Goal: Information Seeking & Learning: Learn about a topic

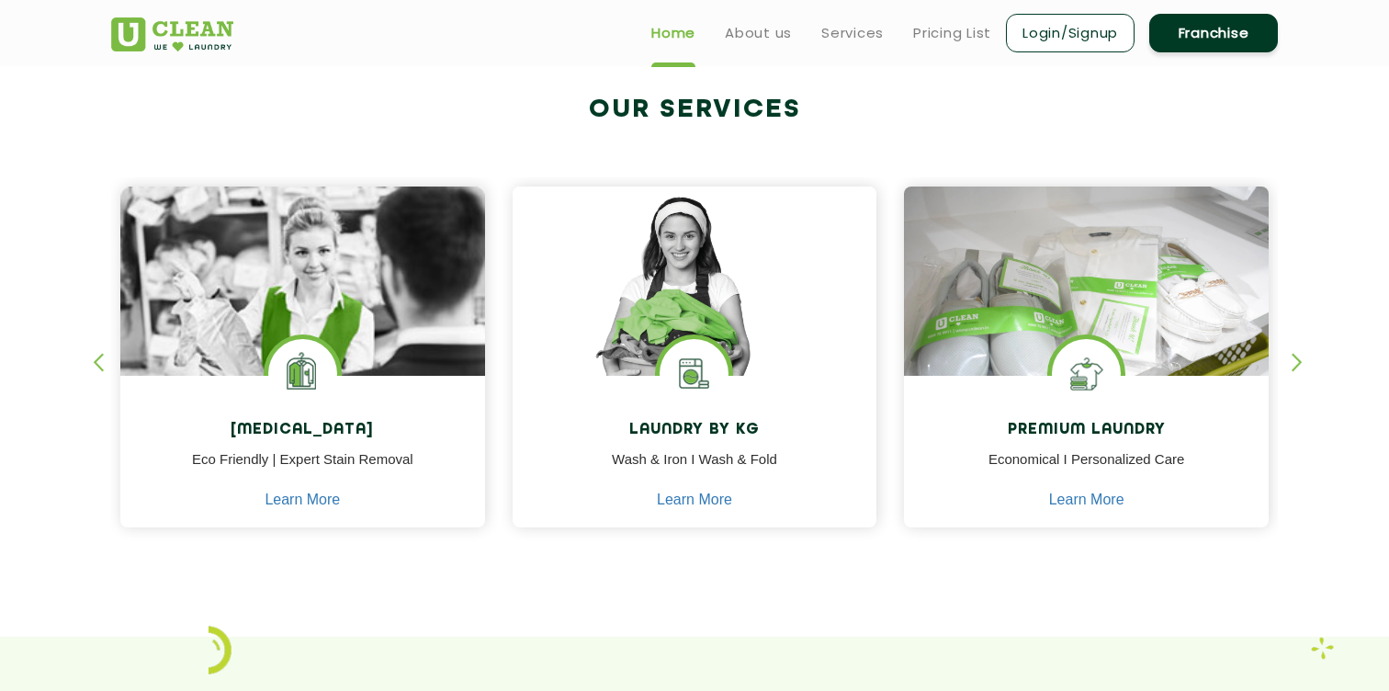
scroll to position [683, 0]
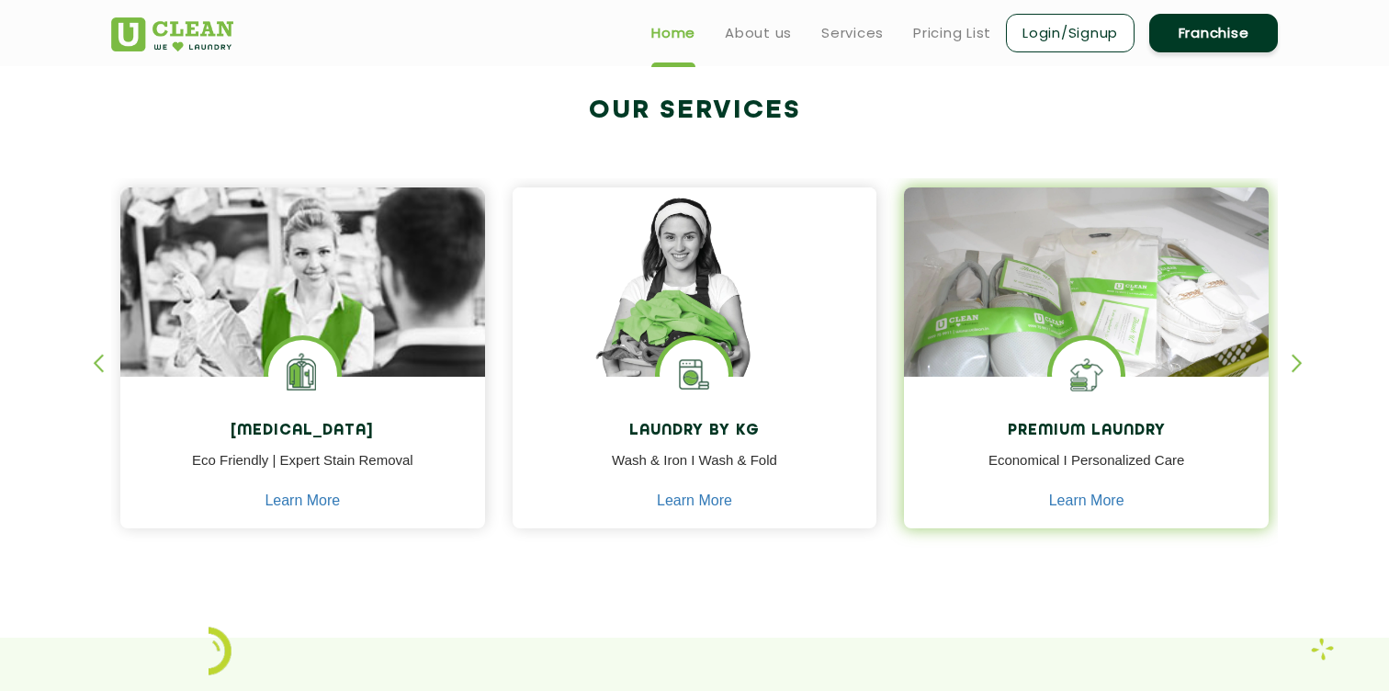
click at [1094, 393] on img at bounding box center [1086, 374] width 69 height 69
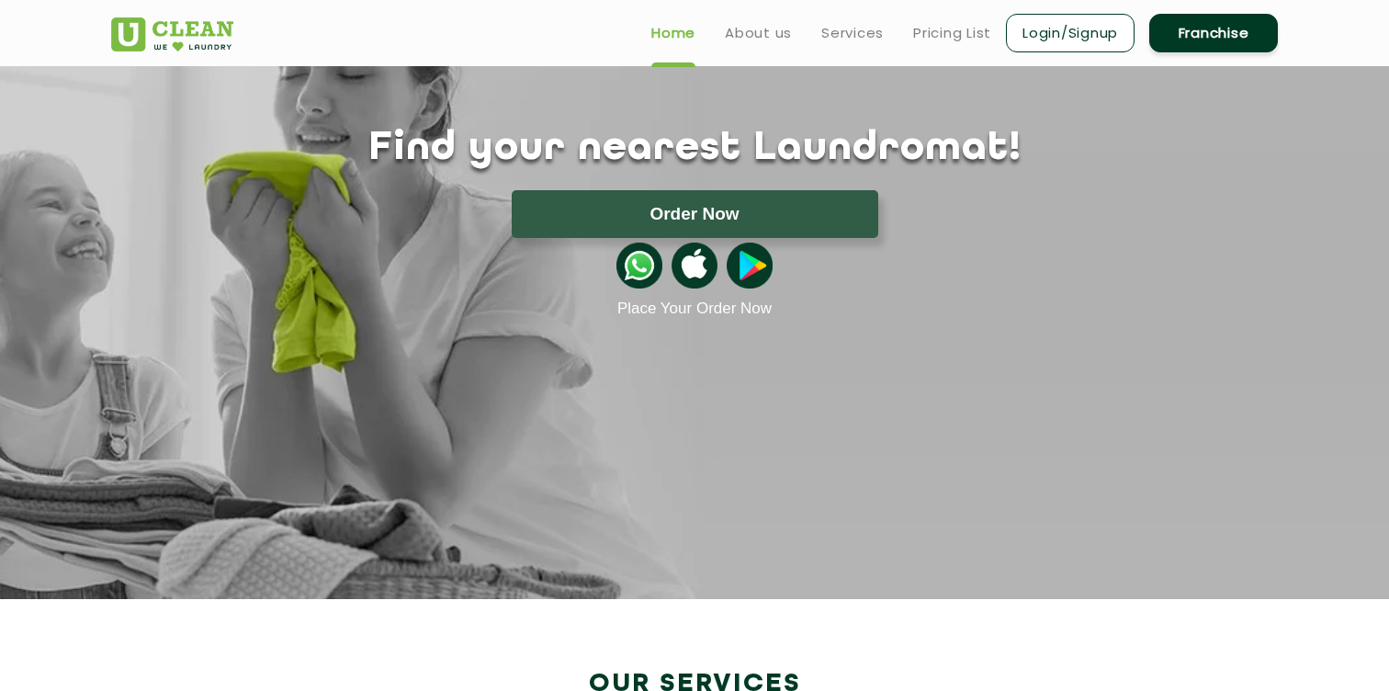
scroll to position [0, 0]
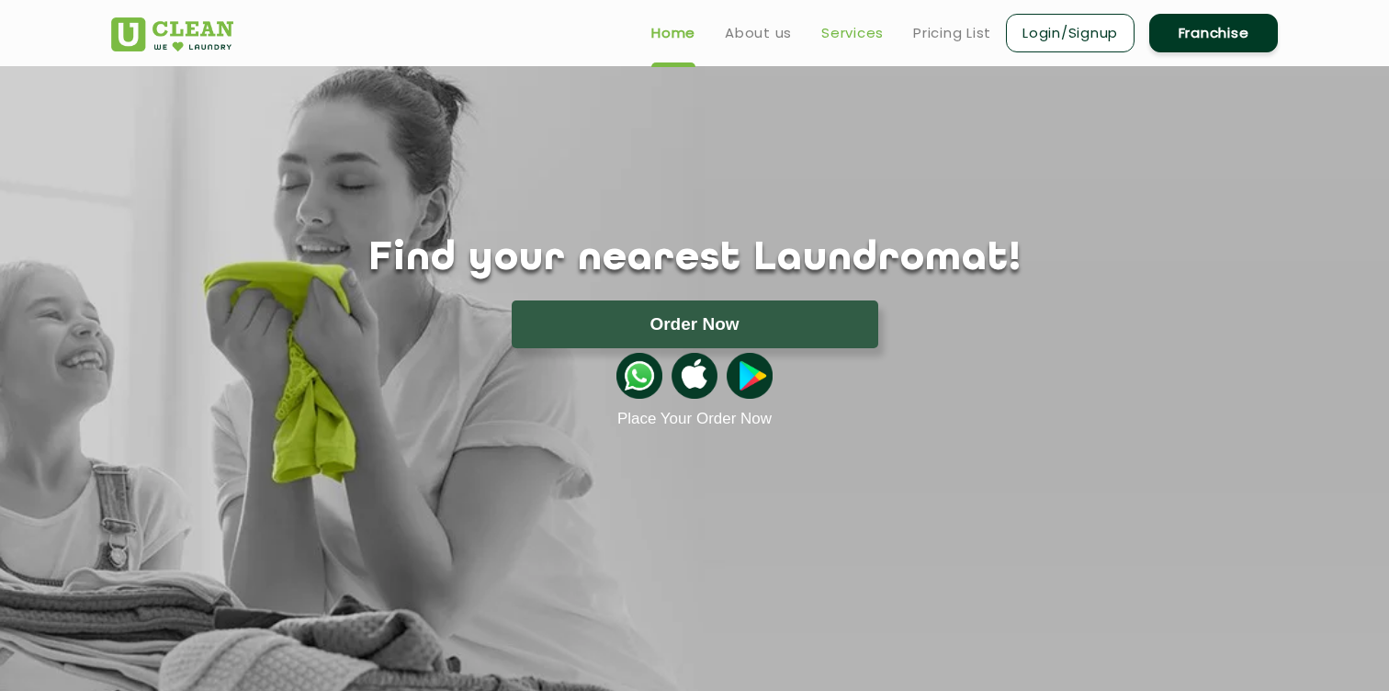
click at [845, 28] on link "Services" at bounding box center [852, 33] width 62 height 22
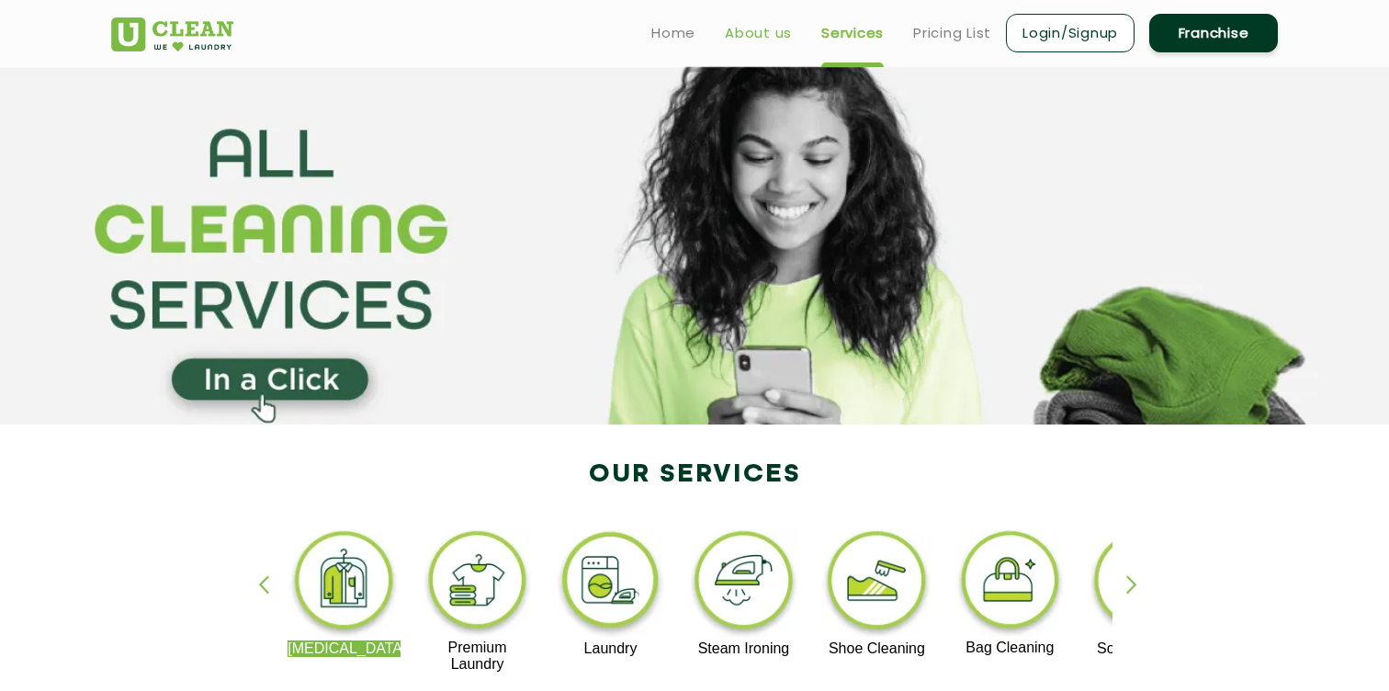
click at [763, 27] on link "About us" at bounding box center [758, 33] width 67 height 22
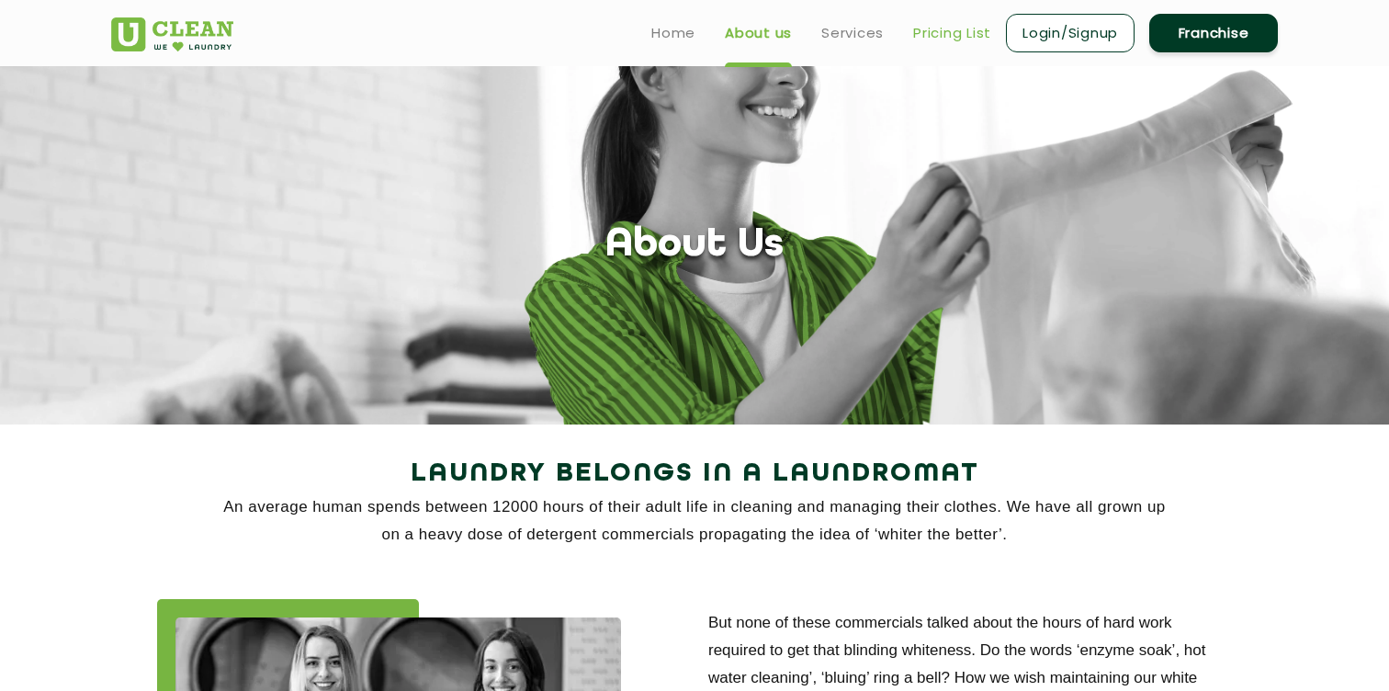
click at [933, 33] on link "Pricing List" at bounding box center [952, 33] width 78 height 22
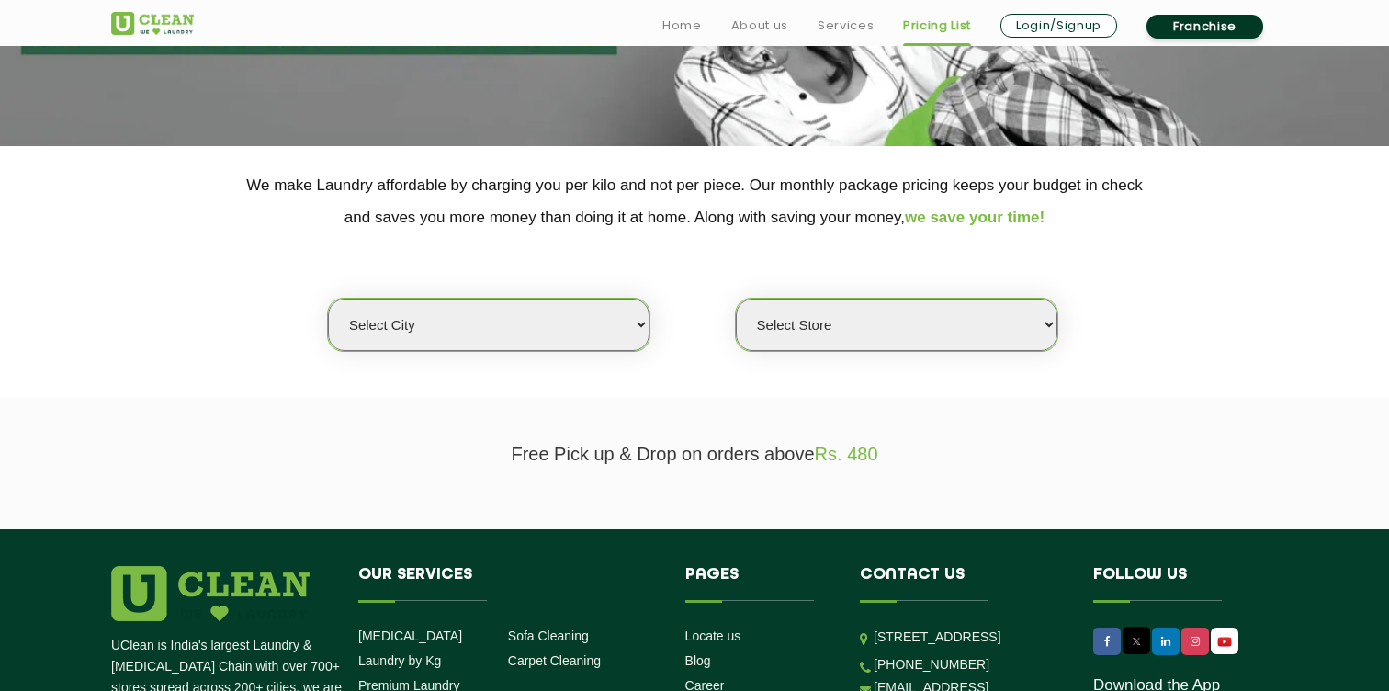
scroll to position [324, 0]
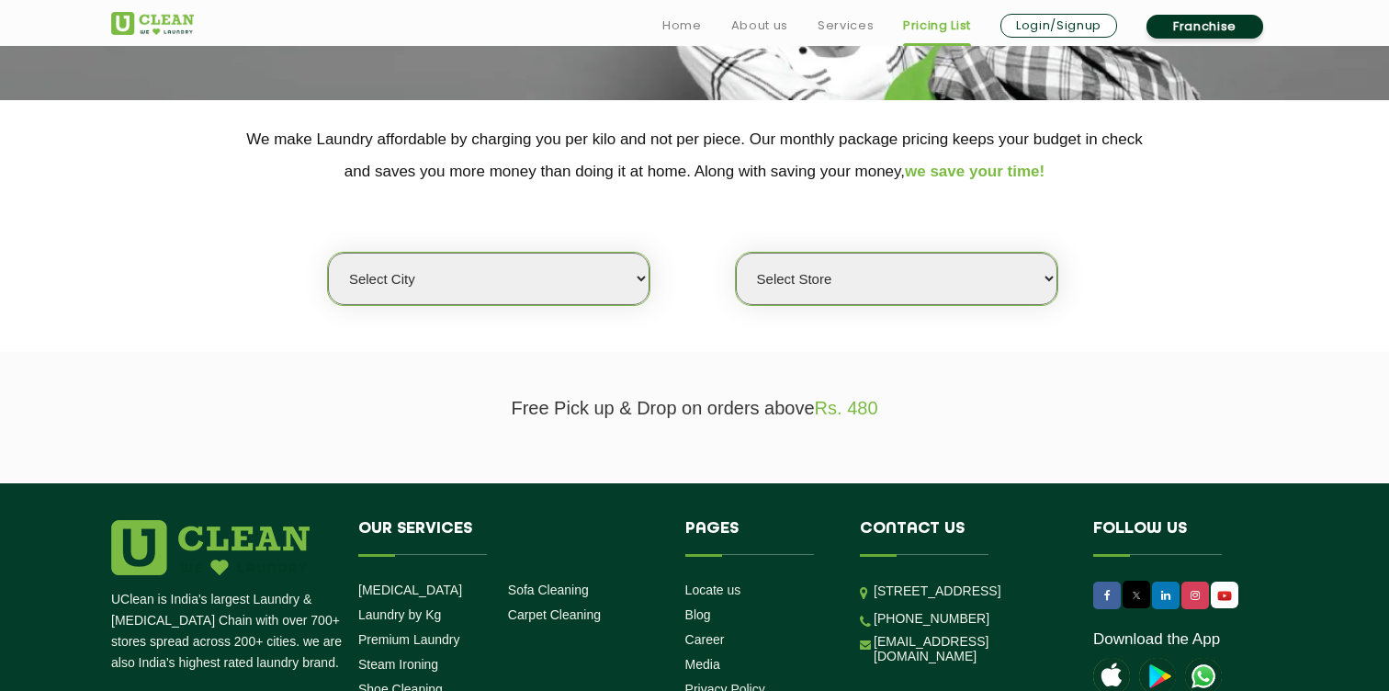
click at [604, 287] on select "Select city [GEOGRAPHIC_DATA] [GEOGRAPHIC_DATA] [GEOGRAPHIC_DATA] [GEOGRAPHIC_D…" at bounding box center [488, 279] width 321 height 52
select select "1"
click at [328, 253] on select "Select city [GEOGRAPHIC_DATA] [GEOGRAPHIC_DATA] [GEOGRAPHIC_DATA] [GEOGRAPHIC_D…" at bounding box center [488, 279] width 321 height 52
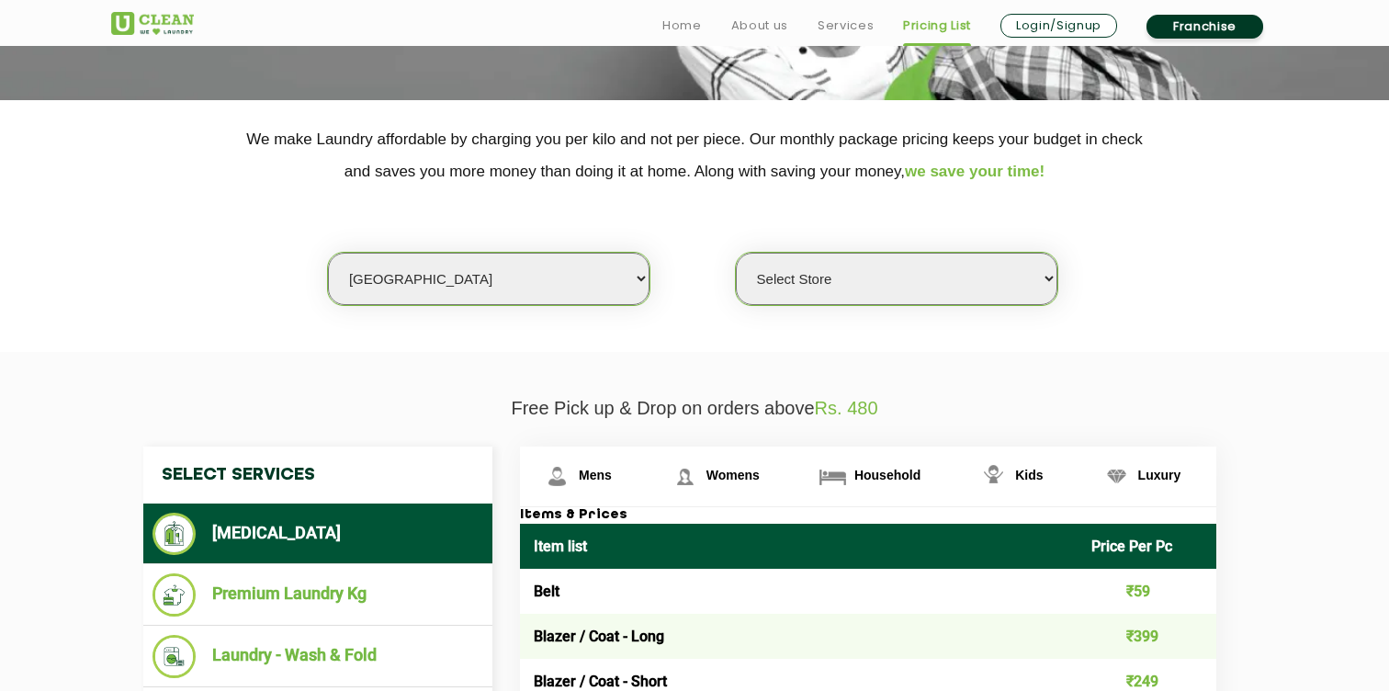
click at [857, 286] on select "Select Store [GEOGRAPHIC_DATA] [GEOGRAPHIC_DATA] 2 [GEOGRAPHIC_DATA] [PERSON_NA…" at bounding box center [896, 279] width 321 height 52
select select "425"
click at [736, 253] on select "Select Store [GEOGRAPHIC_DATA] [GEOGRAPHIC_DATA] 2 [GEOGRAPHIC_DATA] [PERSON_NA…" at bounding box center [896, 279] width 321 height 52
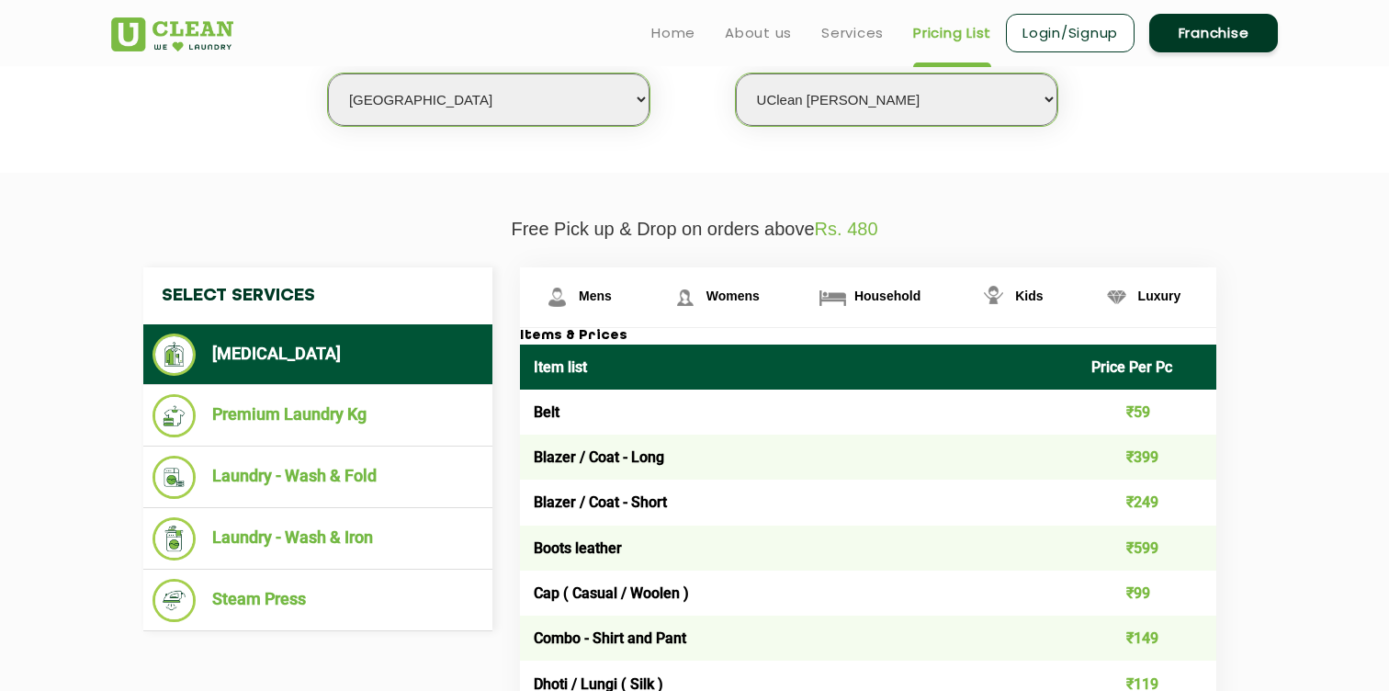
scroll to position [499, 0]
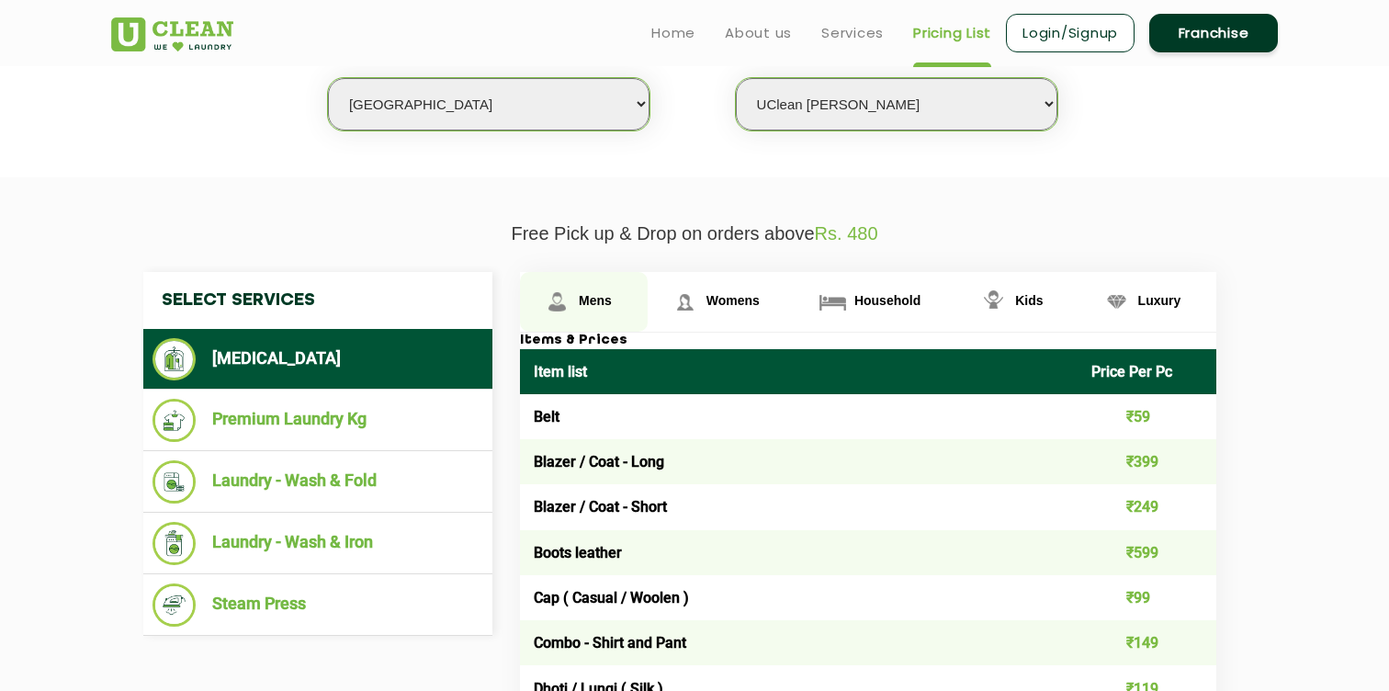
click at [602, 317] on link "Mens" at bounding box center [584, 302] width 128 height 60
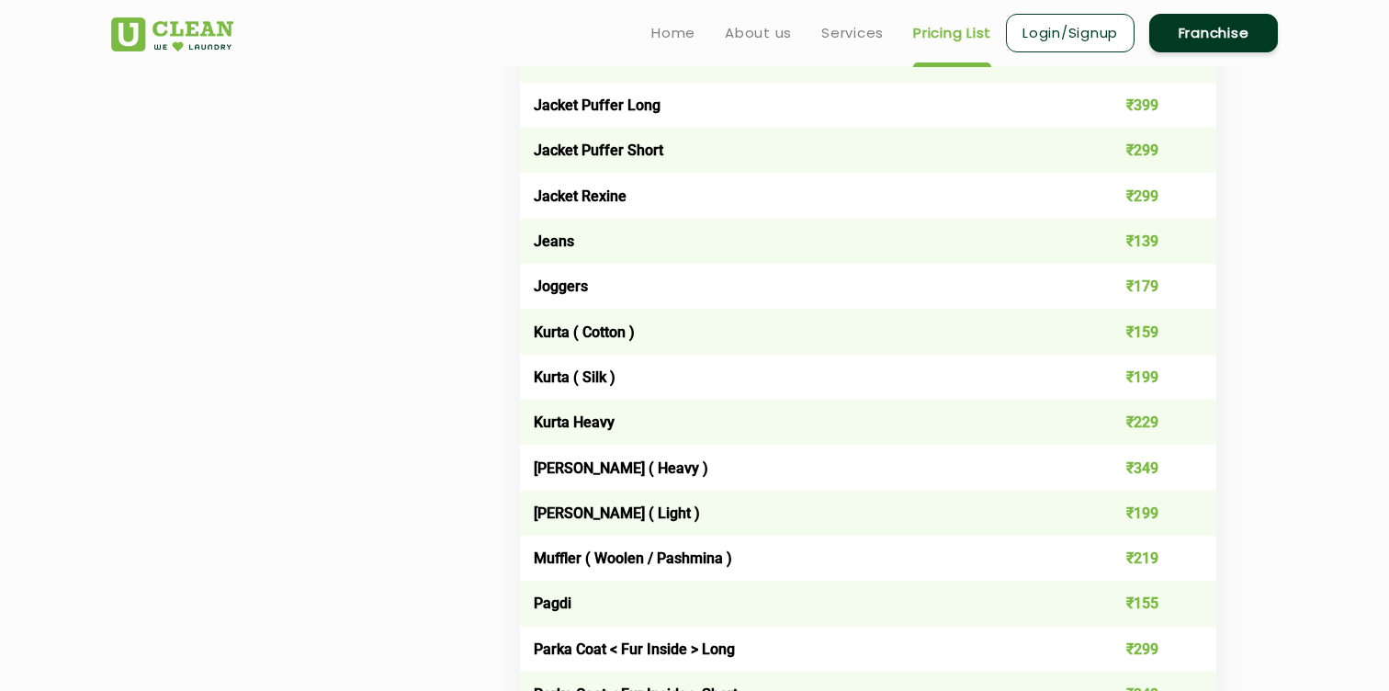
scroll to position [1696, 0]
